Goal: Information Seeking & Learning: Learn about a topic

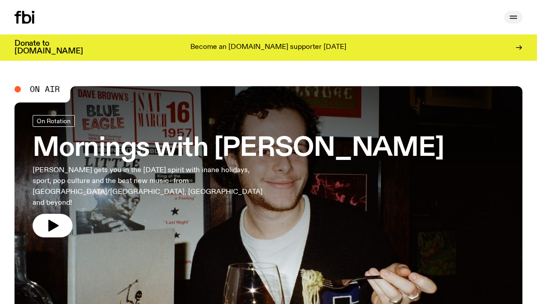
click at [513, 15] on icon "button" at bounding box center [513, 17] width 11 height 11
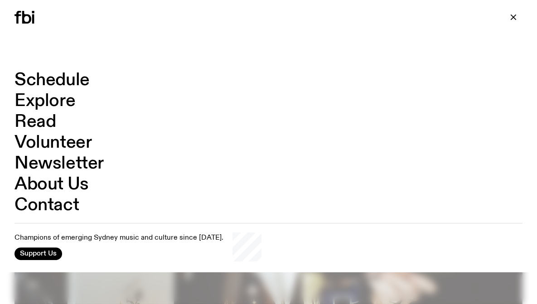
click at [61, 74] on link "Schedule" at bounding box center [52, 80] width 75 height 17
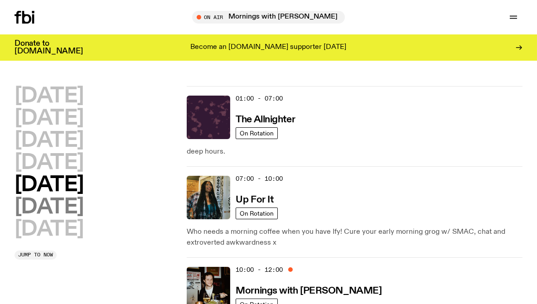
click at [84, 205] on h2 "[DATE]" at bounding box center [49, 207] width 69 height 20
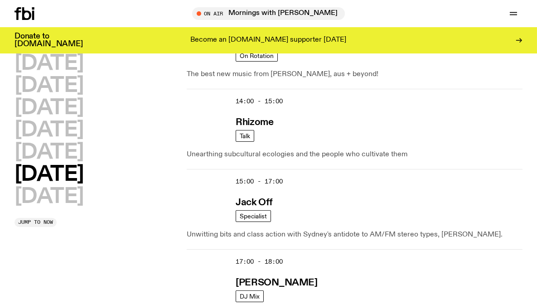
scroll to position [478, 0]
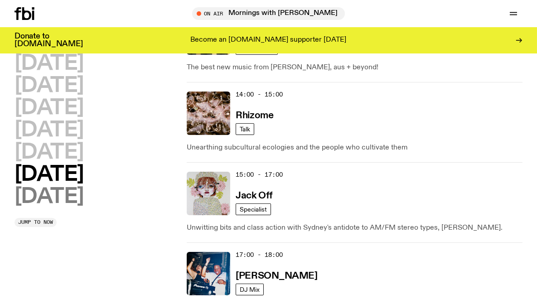
click at [79, 192] on h2 "[DATE]" at bounding box center [49, 197] width 69 height 20
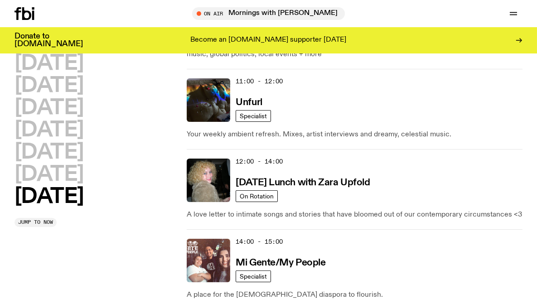
scroll to position [523, 0]
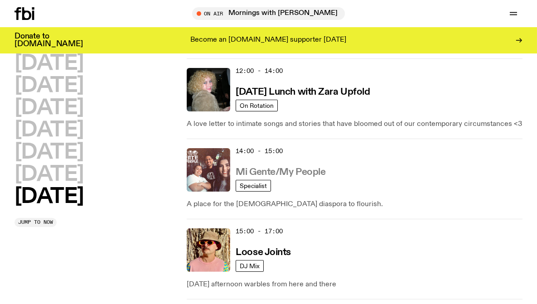
click at [314, 172] on h3 "Mi Gente/My People" at bounding box center [281, 173] width 90 height 10
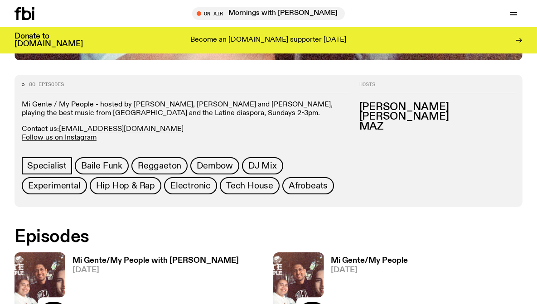
scroll to position [402, 0]
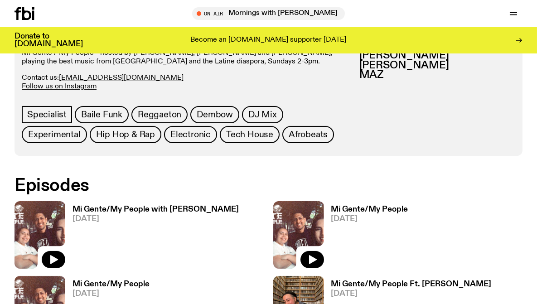
click at [195, 208] on h3 "Mi Gente/My People with [PERSON_NAME]" at bounding box center [156, 210] width 166 height 8
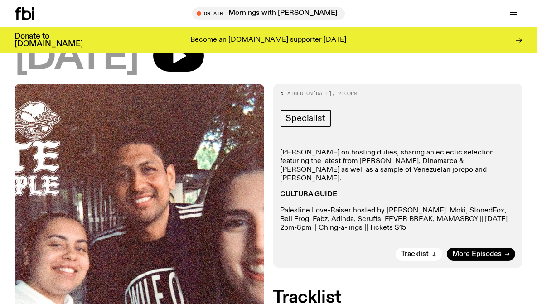
scroll to position [247, 0]
